Goal: Transaction & Acquisition: Purchase product/service

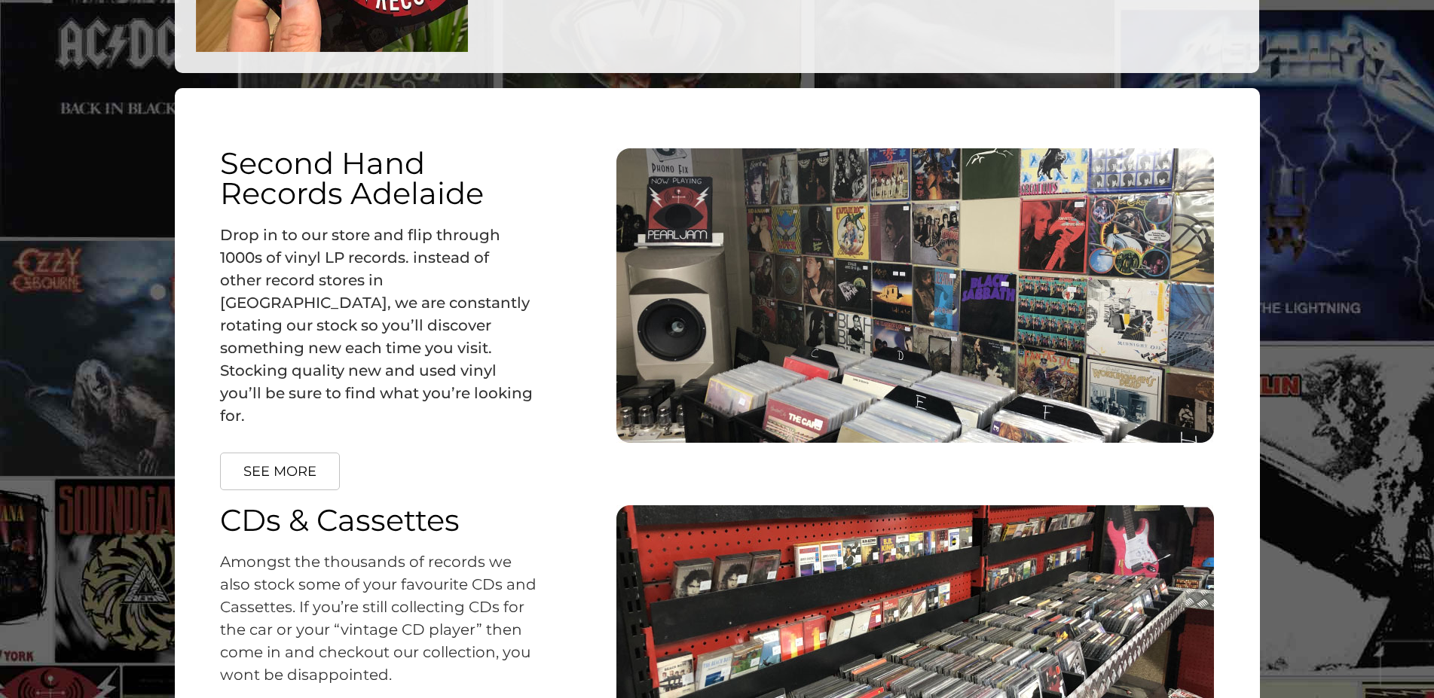
scroll to position [2014, 0]
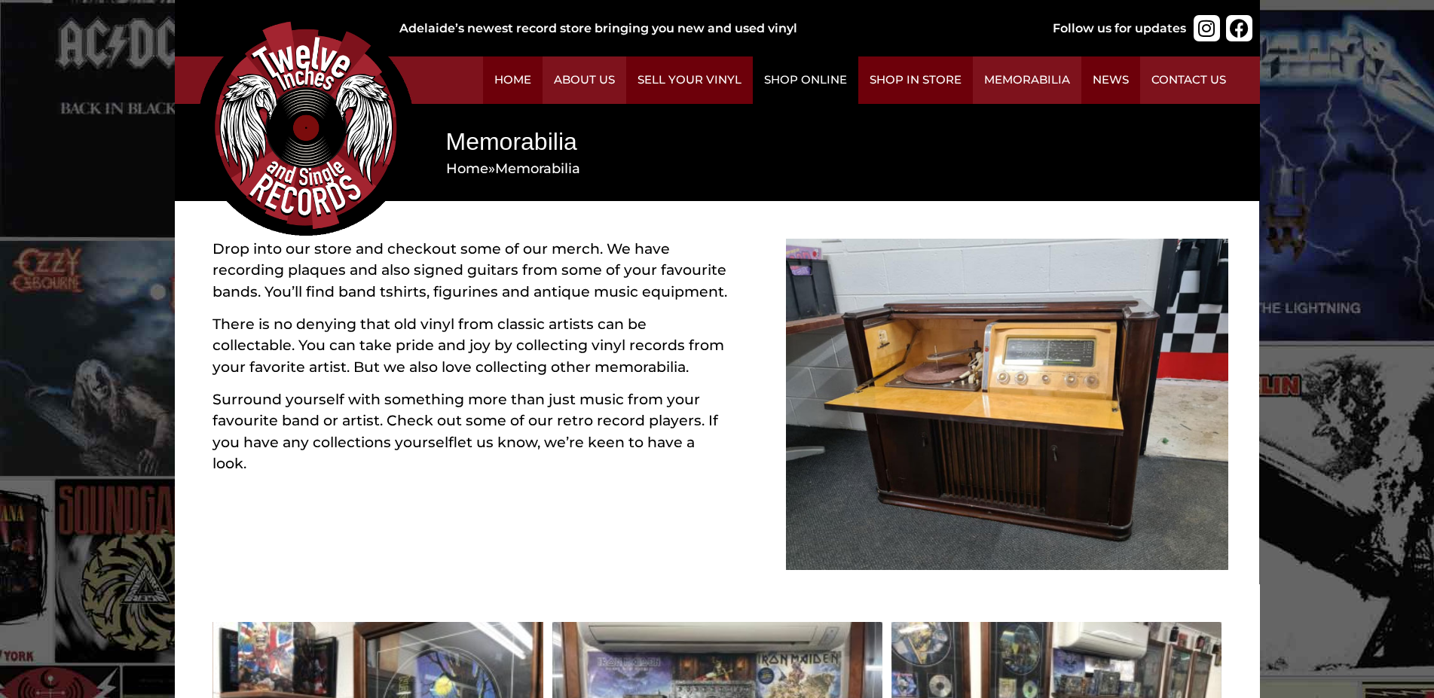
click at [858, 93] on link "Shop Online" at bounding box center [805, 80] width 105 height 47
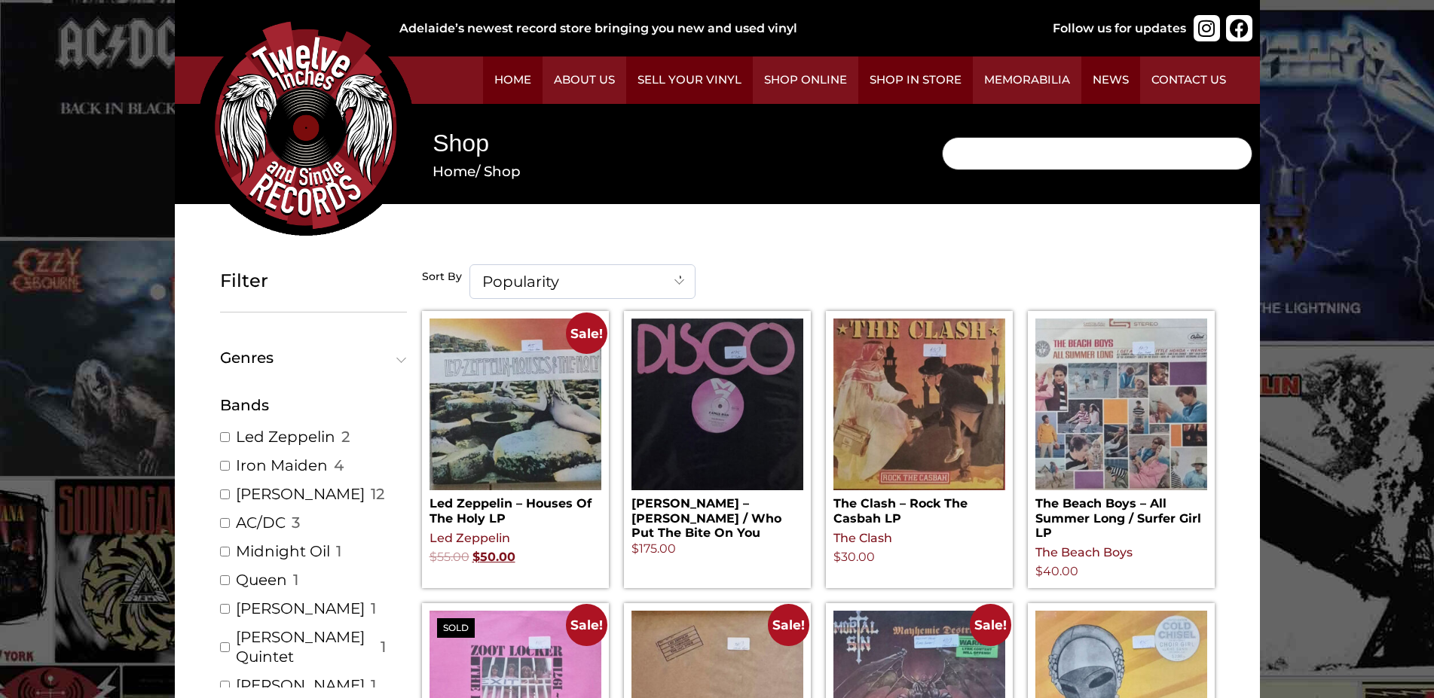
click at [942, 170] on input "Search" at bounding box center [1097, 153] width 310 height 33
type input "[PERSON_NAME]"
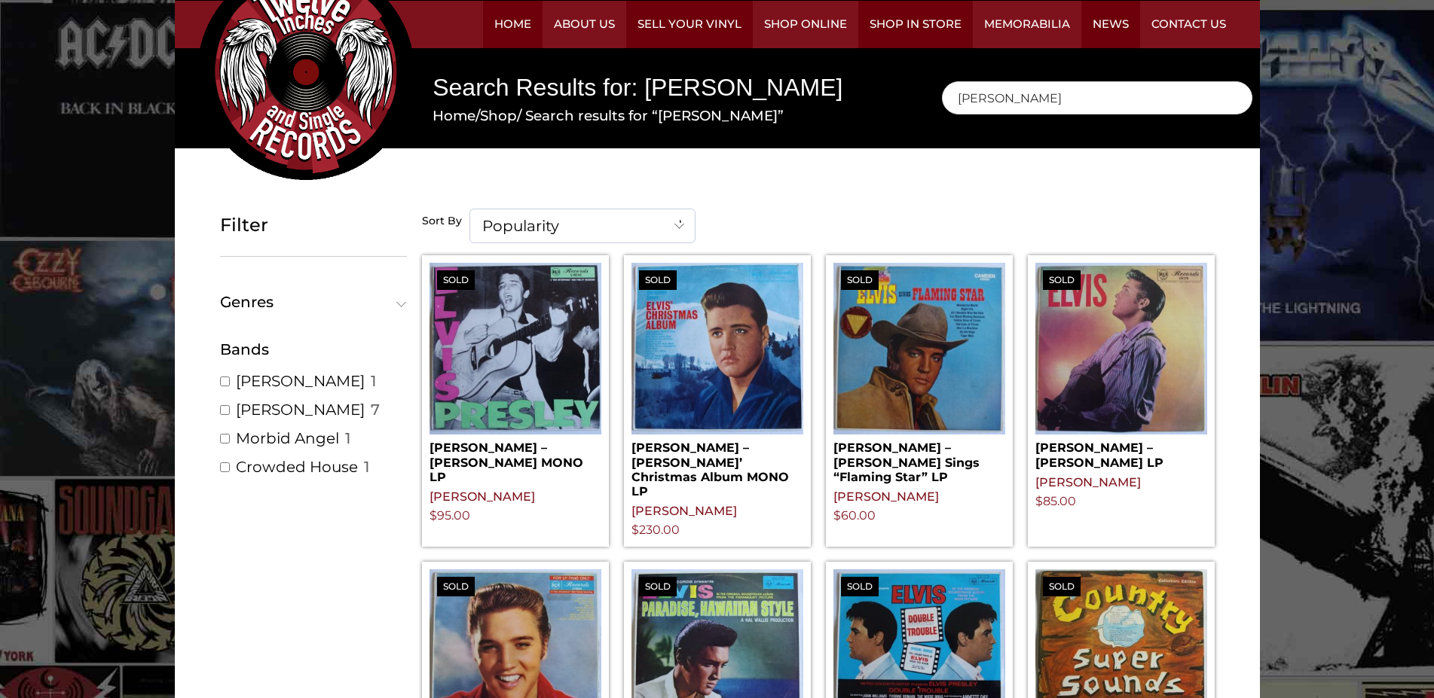
scroll to position [63, 0]
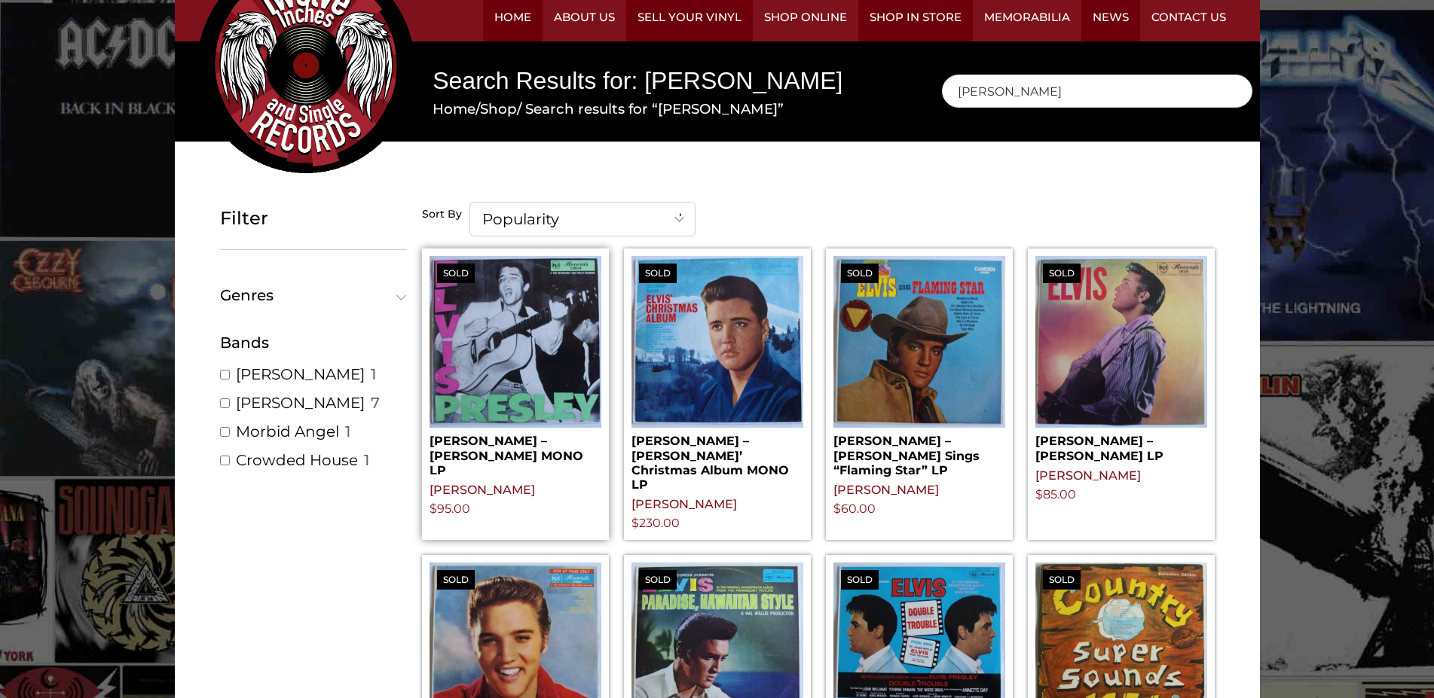
click at [601, 350] on img at bounding box center [515, 342] width 172 height 172
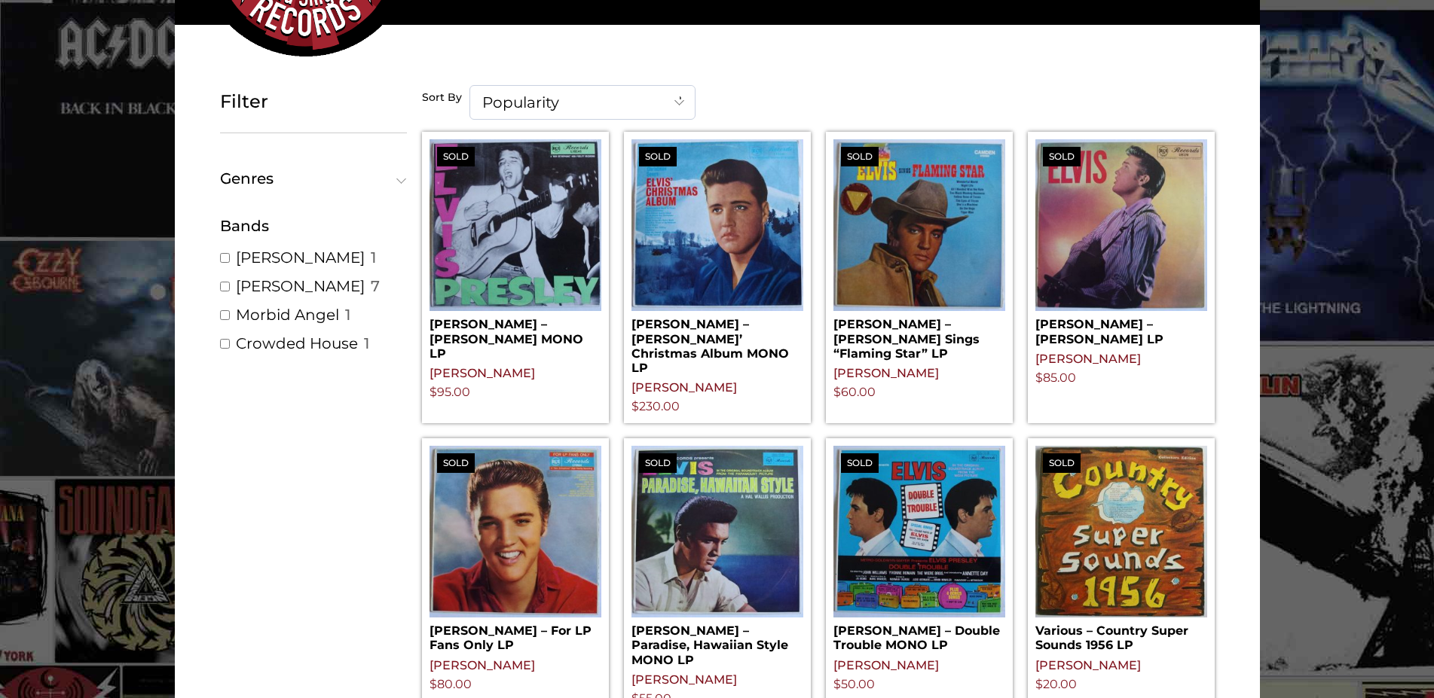
scroll to position [150, 0]
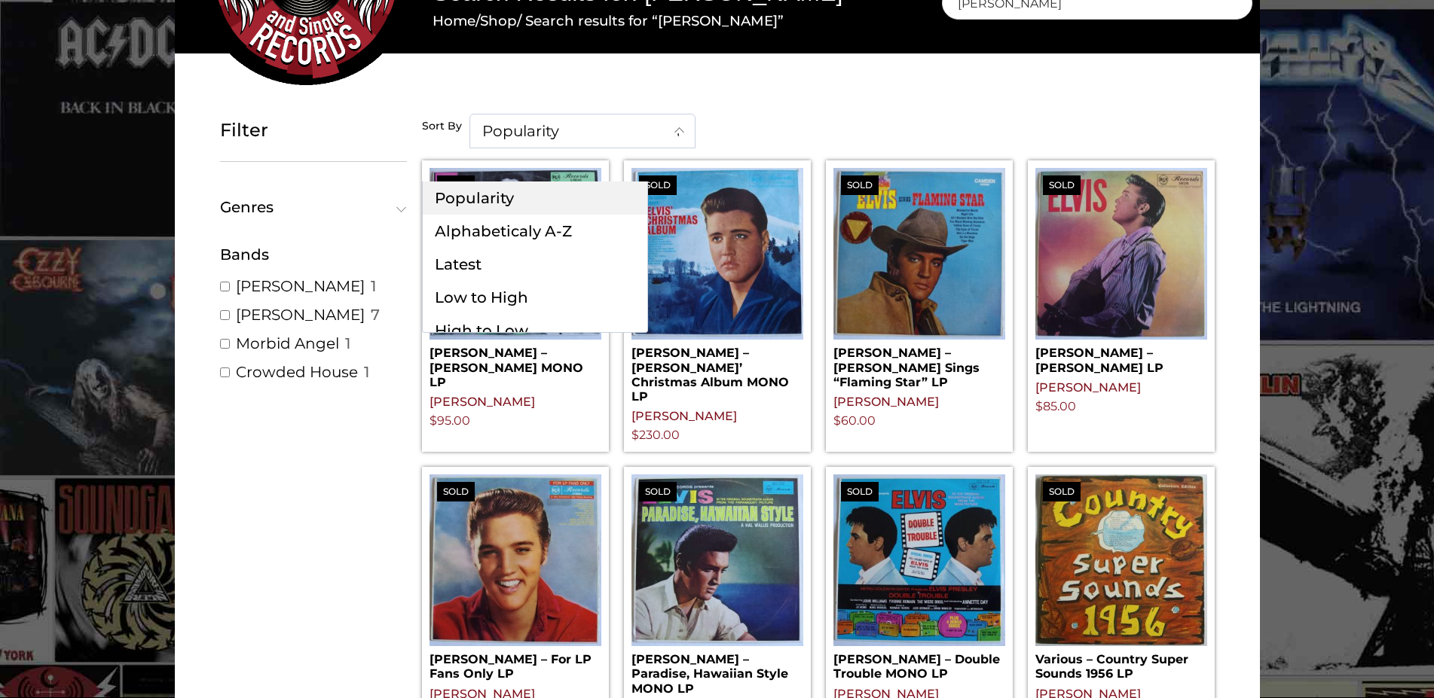
click at [695, 147] on span at bounding box center [680, 131] width 30 height 32
select select "date-desc"
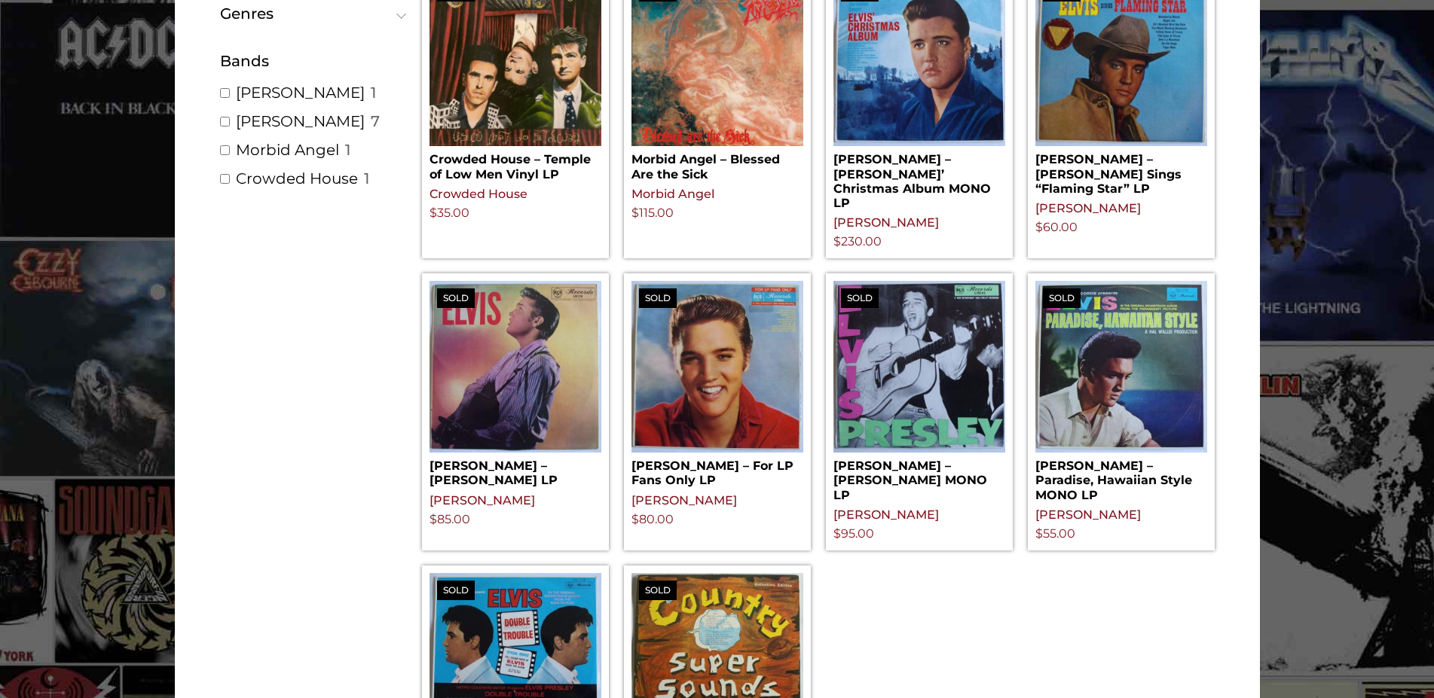
scroll to position [485, 0]
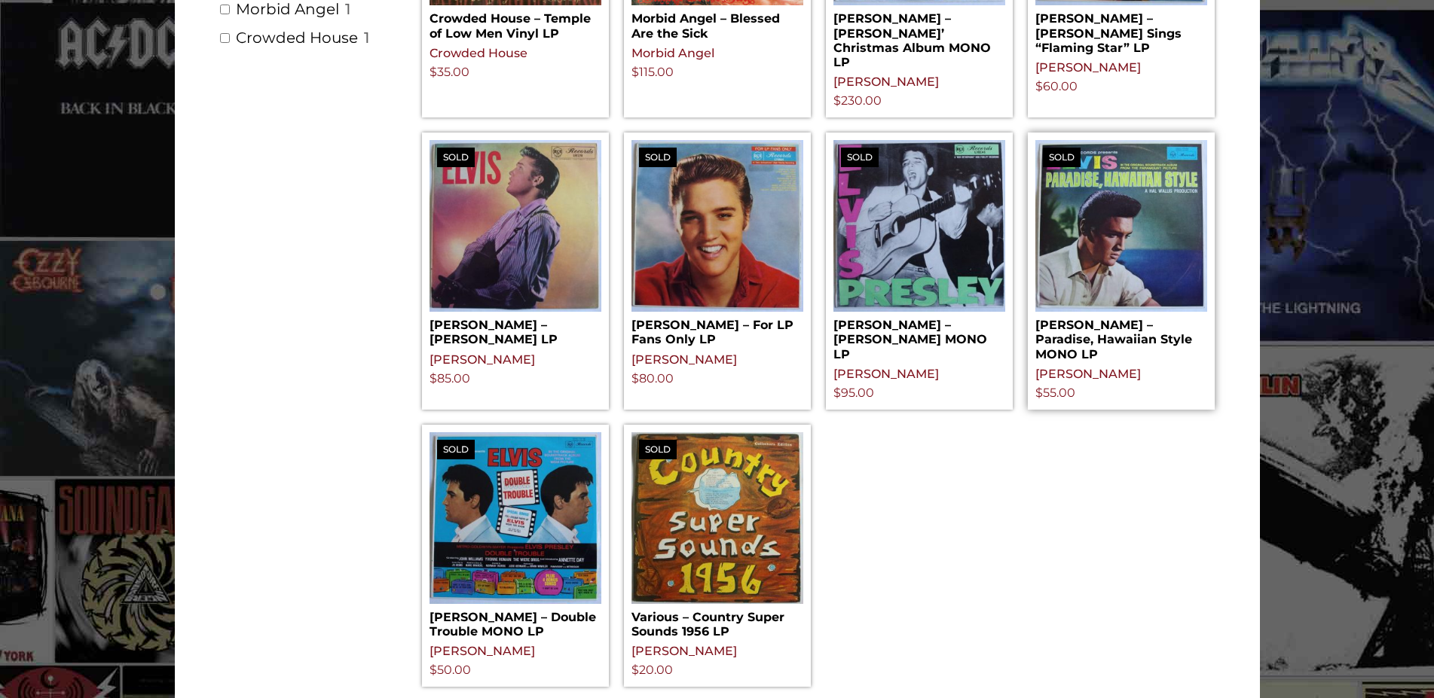
click at [1111, 203] on img at bounding box center [1121, 226] width 172 height 172
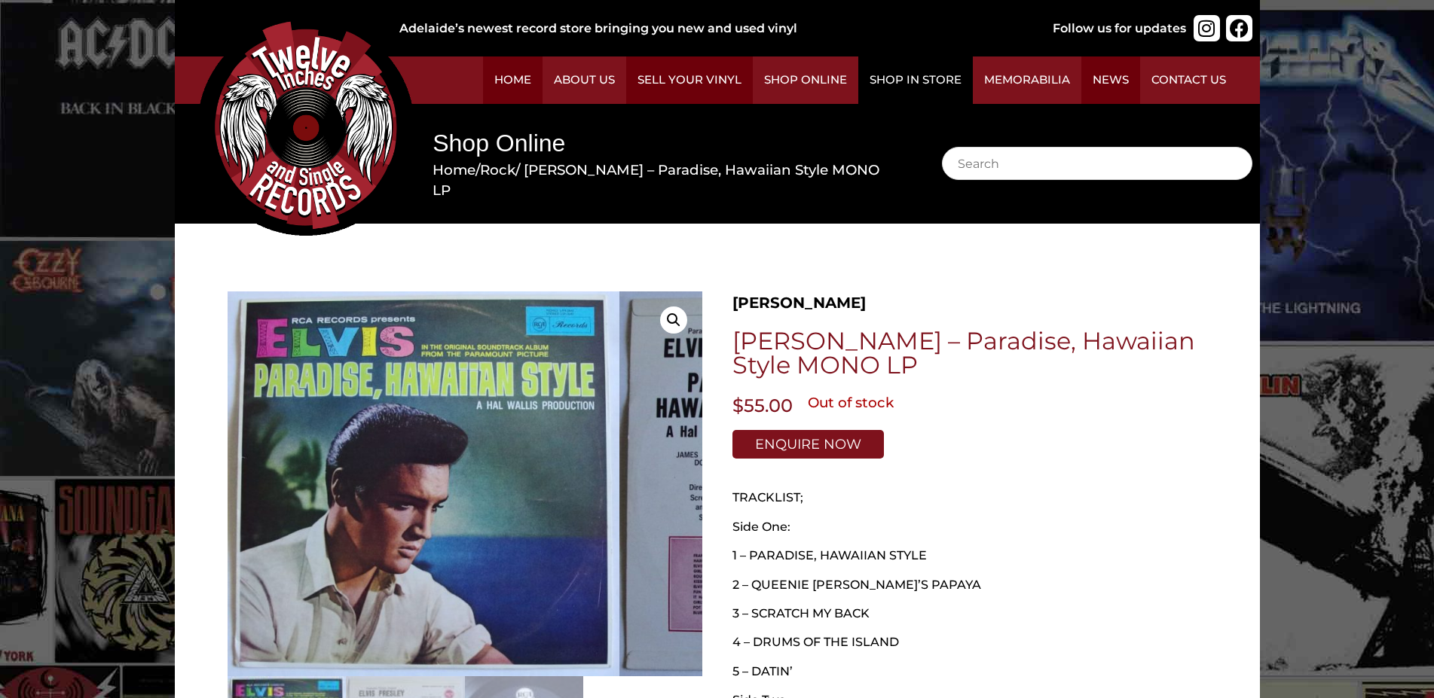
click at [973, 87] on link "Shop in Store" at bounding box center [915, 80] width 115 height 47
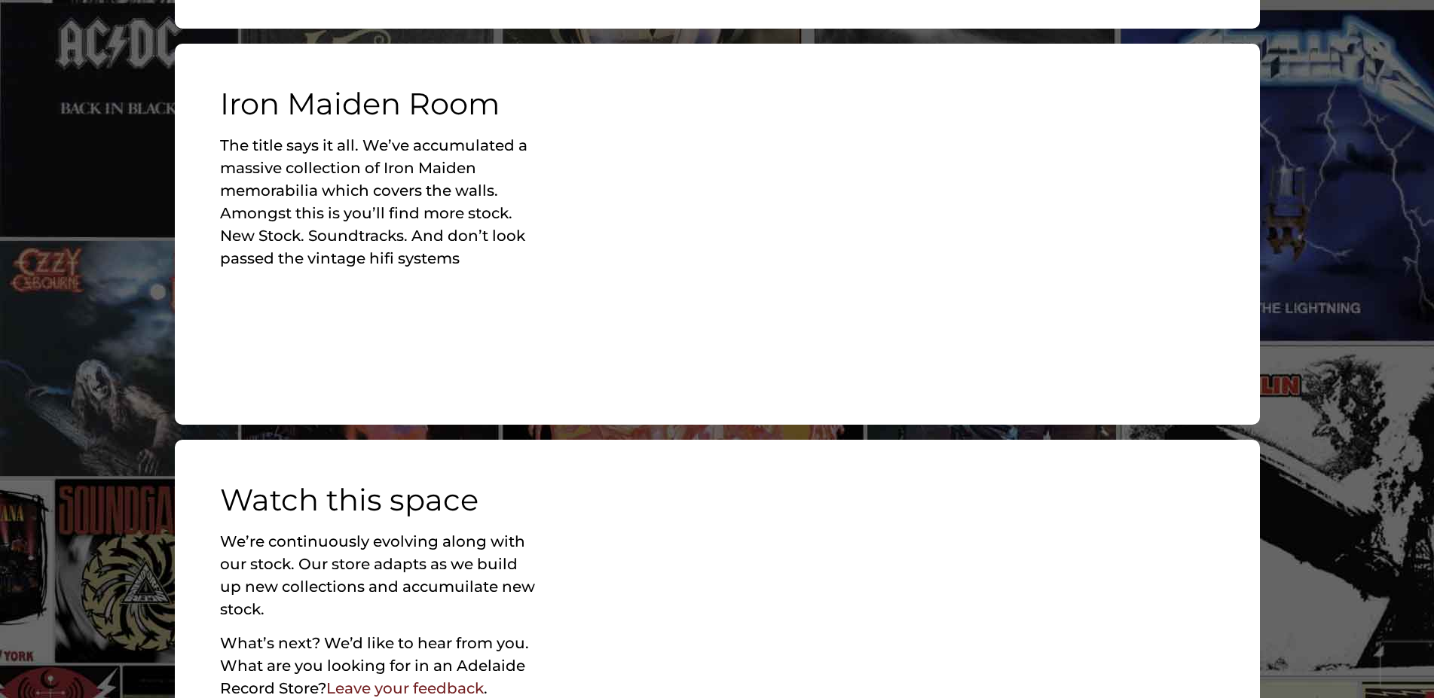
scroll to position [1485, 0]
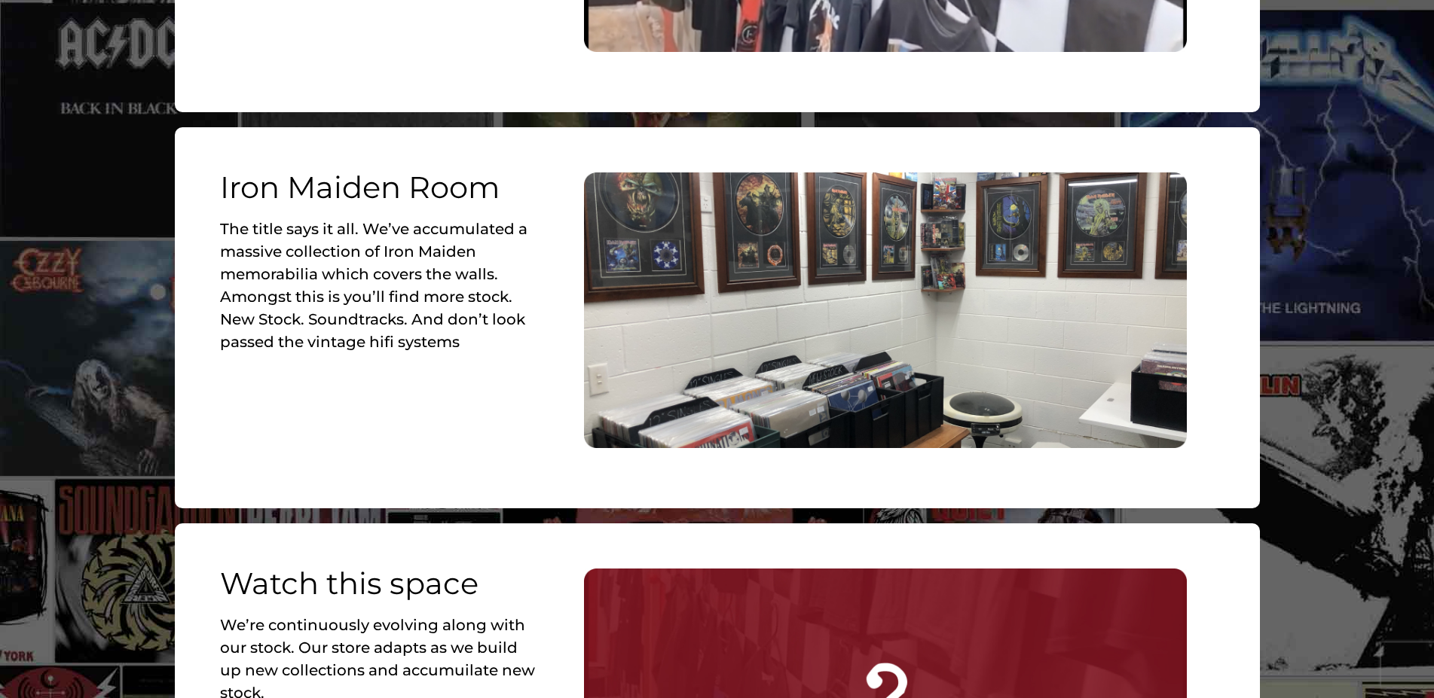
click at [374, 218] on p "The title says it all. We’ve accumulated a massive collection of Iron Maiden me…" at bounding box center [381, 286] width 322 height 136
click at [687, 173] on img at bounding box center [885, 311] width 603 height 276
